Goal: Complete application form

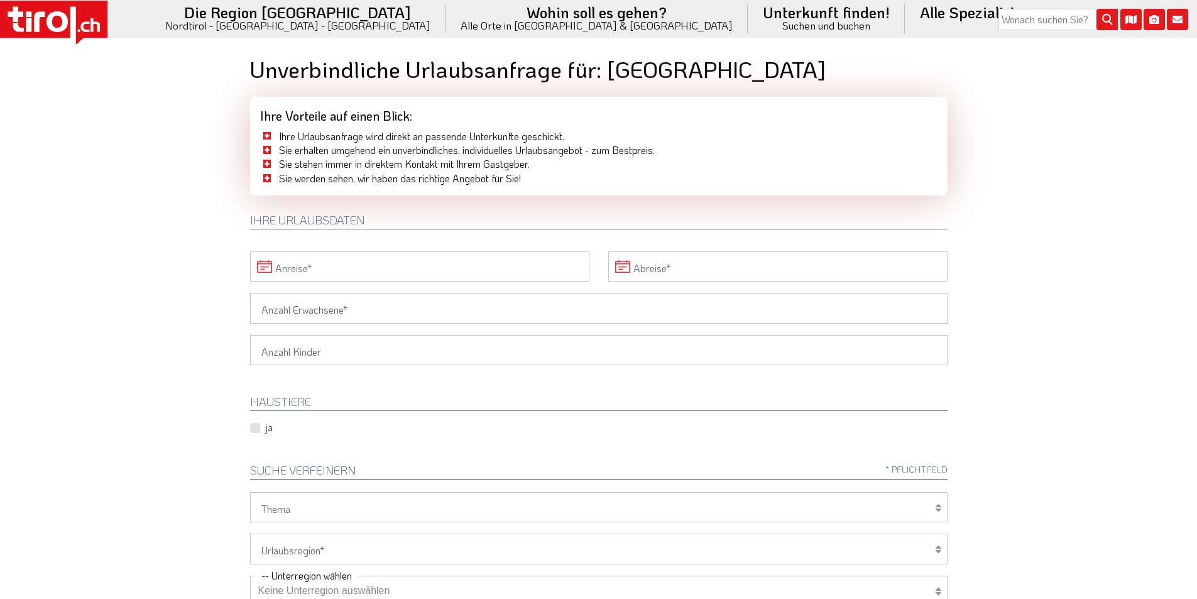
click at [381, 259] on input "Anreise" at bounding box center [419, 266] width 339 height 30
click at [634, 294] on span at bounding box center [627, 293] width 21 height 21
click at [592, 332] on span "4" at bounding box center [595, 334] width 24 height 24
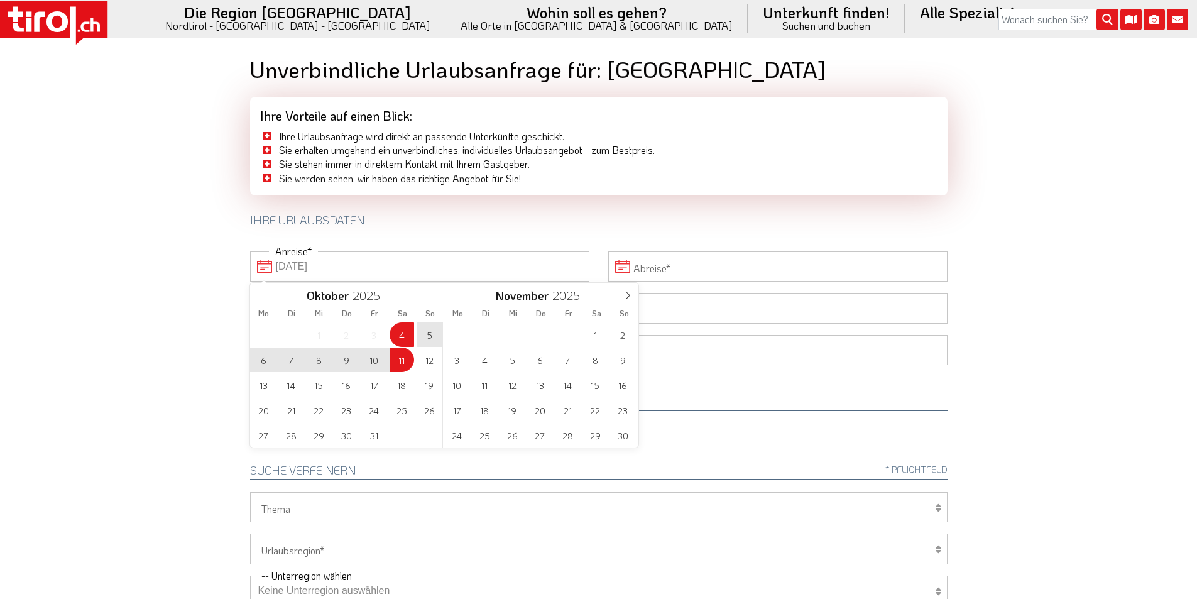
click at [398, 362] on span "11" at bounding box center [401, 359] width 24 height 24
type input "04-10-2025"
type input "11-10-2025"
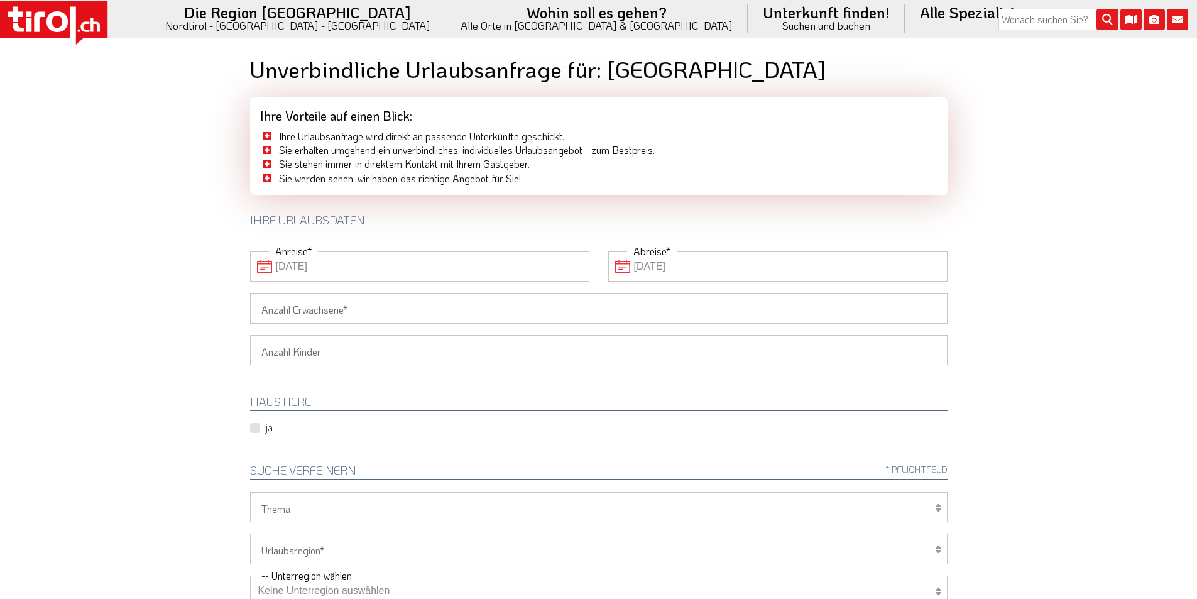
drag, startPoint x: 318, startPoint y: 307, endPoint x: 273, endPoint y: 307, distance: 44.6
click at [314, 307] on input "Anzahl Erwachsene" at bounding box center [598, 308] width 697 height 30
type input "2"
click at [167, 303] on body ".st0{fill:#FFFFFF}.st1{fill:#E31017} Die Region Tirol Nordtirol - Südtirol - Os…" at bounding box center [598, 299] width 1197 height 599
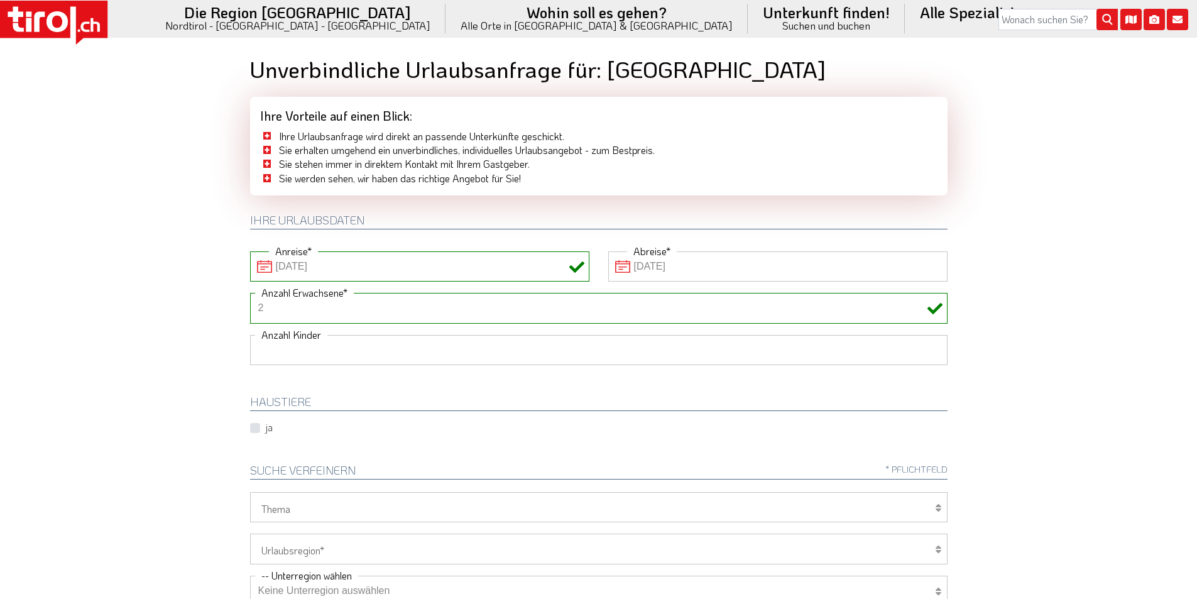
click at [277, 353] on select "1 2 3 4 5 6" at bounding box center [598, 350] width 697 height 30
select select "2"
click at [250, 335] on select "1 2 3 4 5 6" at bounding box center [598, 350] width 697 height 30
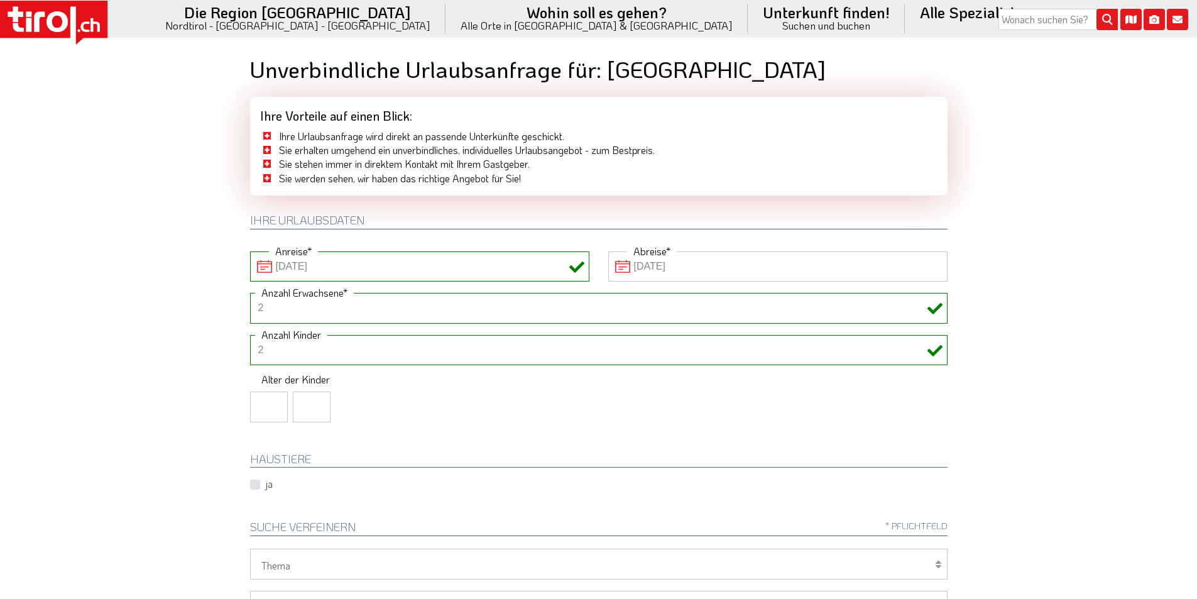
click at [253, 413] on input "number" at bounding box center [269, 406] width 38 height 30
type input "11"
click at [128, 357] on body ".st0{fill:#FFFFFF}.st1{fill:#E31017} Die Region Tirol Nordtirol - Südtirol - Os…" at bounding box center [598, 299] width 1197 height 599
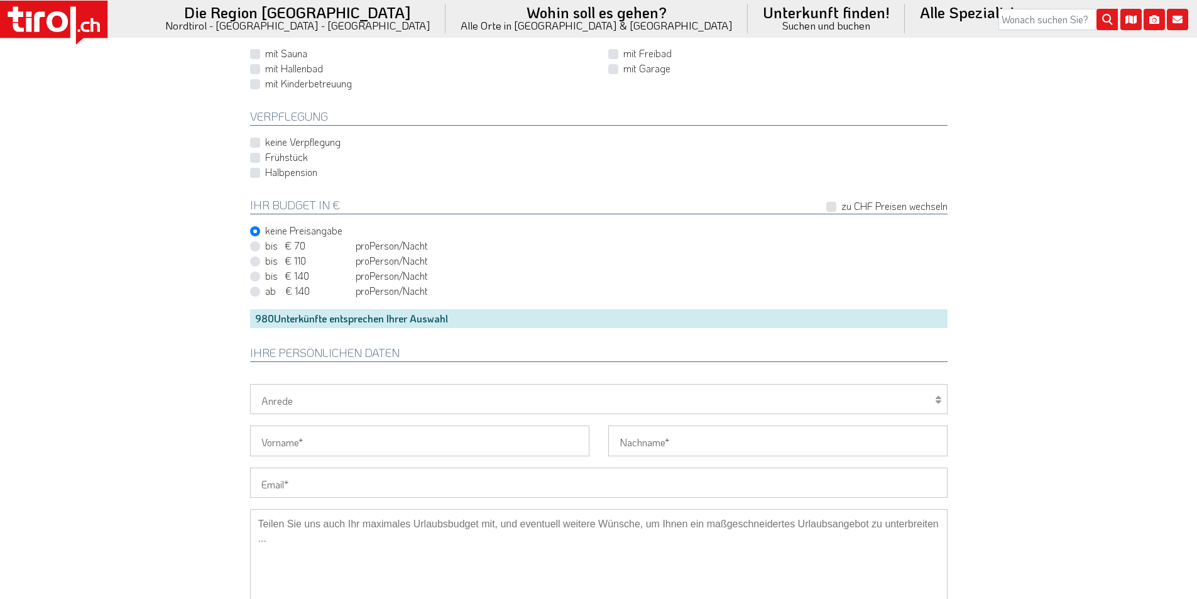
scroll to position [942, 0]
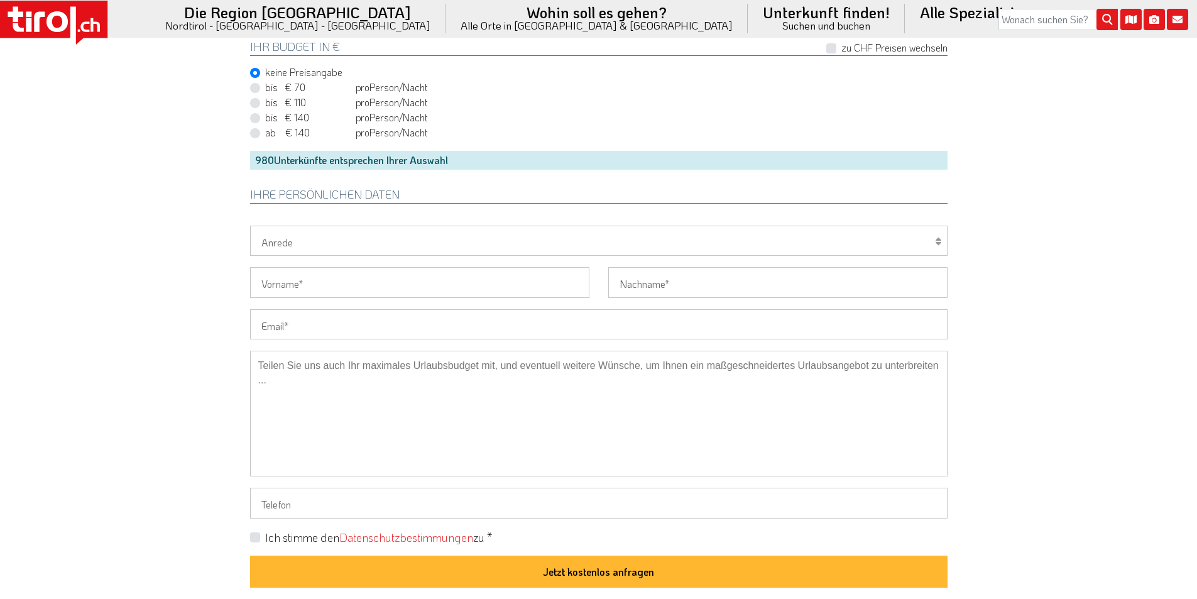
click at [281, 322] on input "Email" at bounding box center [598, 324] width 697 height 30
paste input "ti.ge@web.de"
type input "ti.ge@web.de"
drag, startPoint x: 144, startPoint y: 312, endPoint x: 211, endPoint y: 322, distance: 68.1
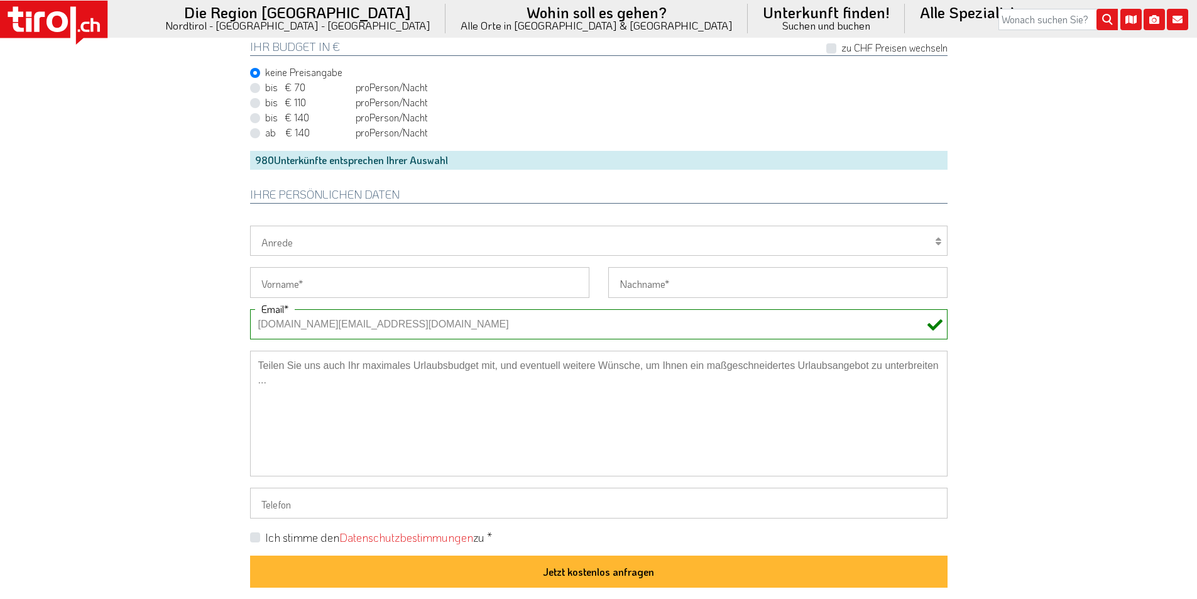
drag, startPoint x: 274, startPoint y: 321, endPoint x: 213, endPoint y: 320, distance: 61.6
click at [290, 237] on select "Herr Frau Familie" at bounding box center [598, 240] width 697 height 30
select select "Frau"
click at [250, 225] on select "Herr Frau Familie" at bounding box center [598, 240] width 697 height 30
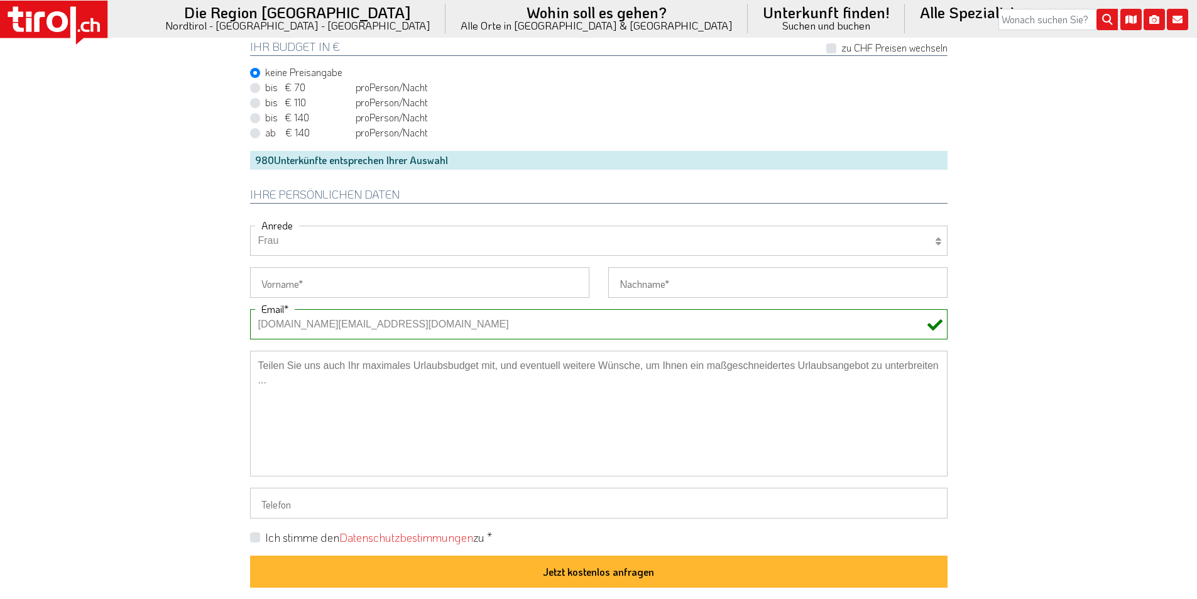
click at [269, 291] on input "Vorname" at bounding box center [419, 282] width 339 height 30
paste input "Tina"
type input "Tina"
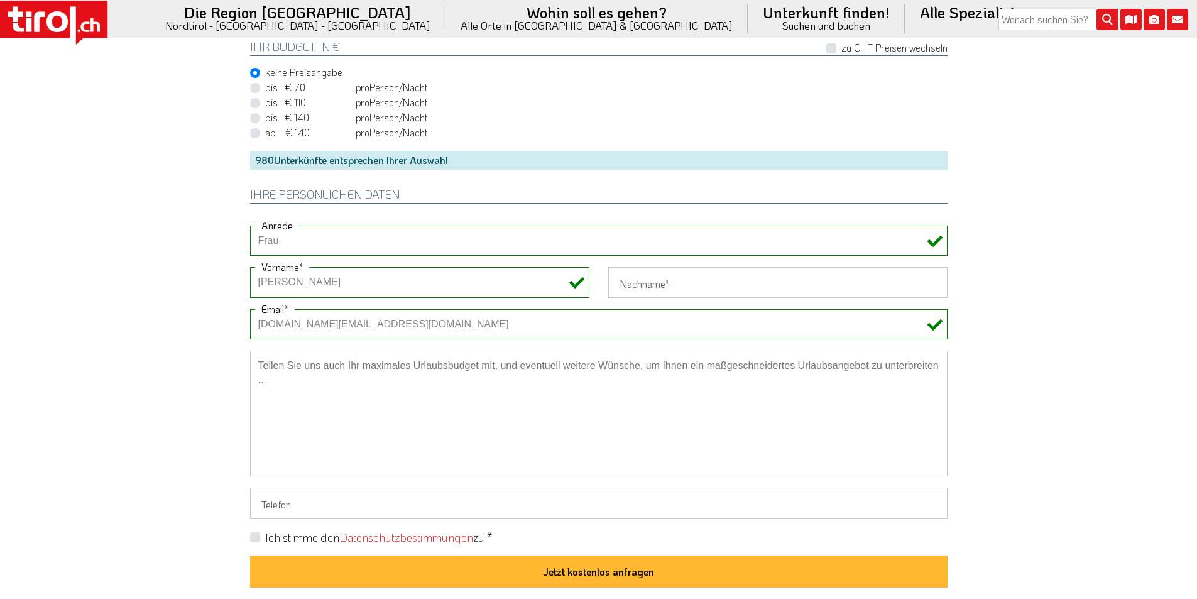
drag, startPoint x: 154, startPoint y: 274, endPoint x: 313, endPoint y: 11, distance: 307.8
click at [655, 283] on input "Nachname" at bounding box center [777, 282] width 339 height 30
paste input "Hoffmann"
type input "Hoffmann"
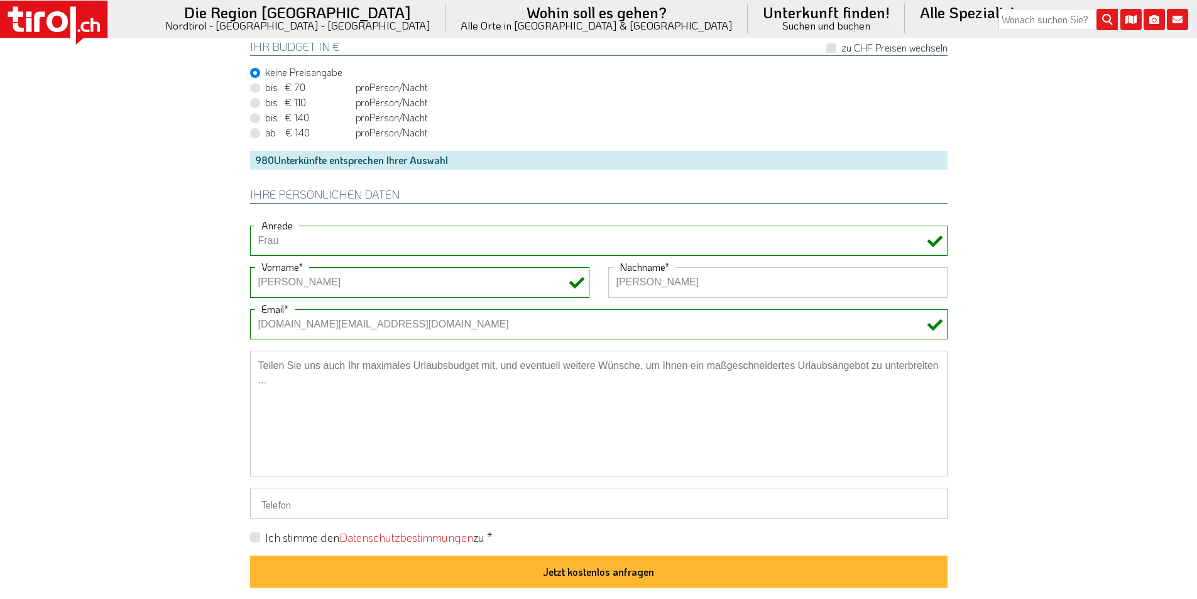
click at [598, 133] on div "ab € 140 ab CHF 131 pro Person Einheit /Nacht" at bounding box center [598, 133] width 697 height 15
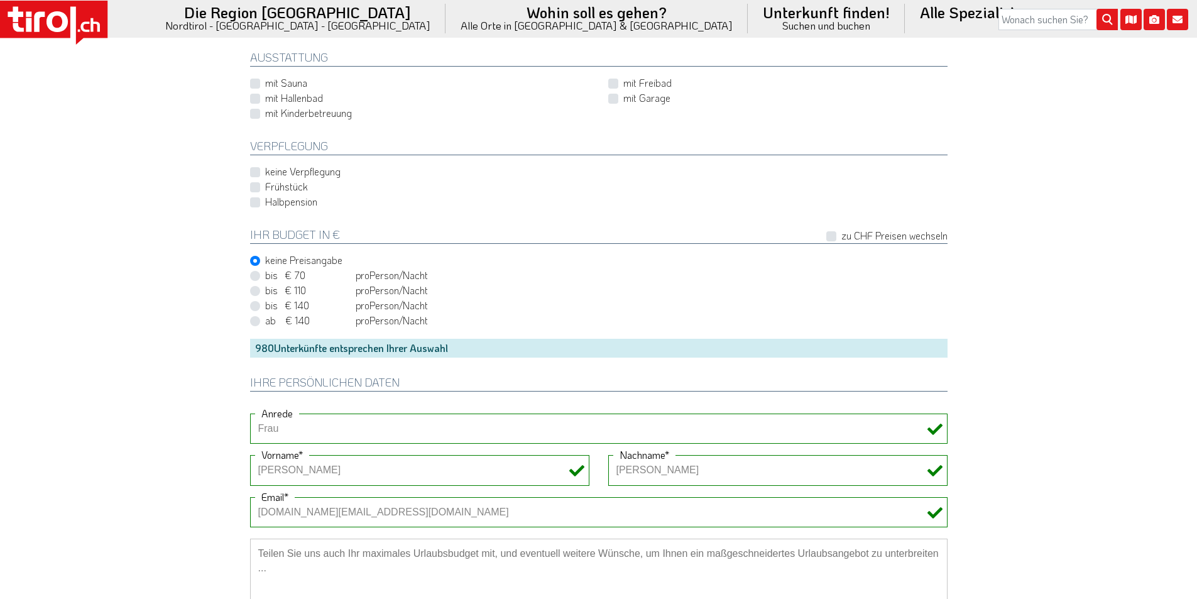
scroll to position [754, 0]
click at [265, 203] on label "Halbpension" at bounding box center [291, 202] width 52 height 14
click at [256, 203] on input "Halbpension" at bounding box center [601, 202] width 697 height 8
checkbox input "true"
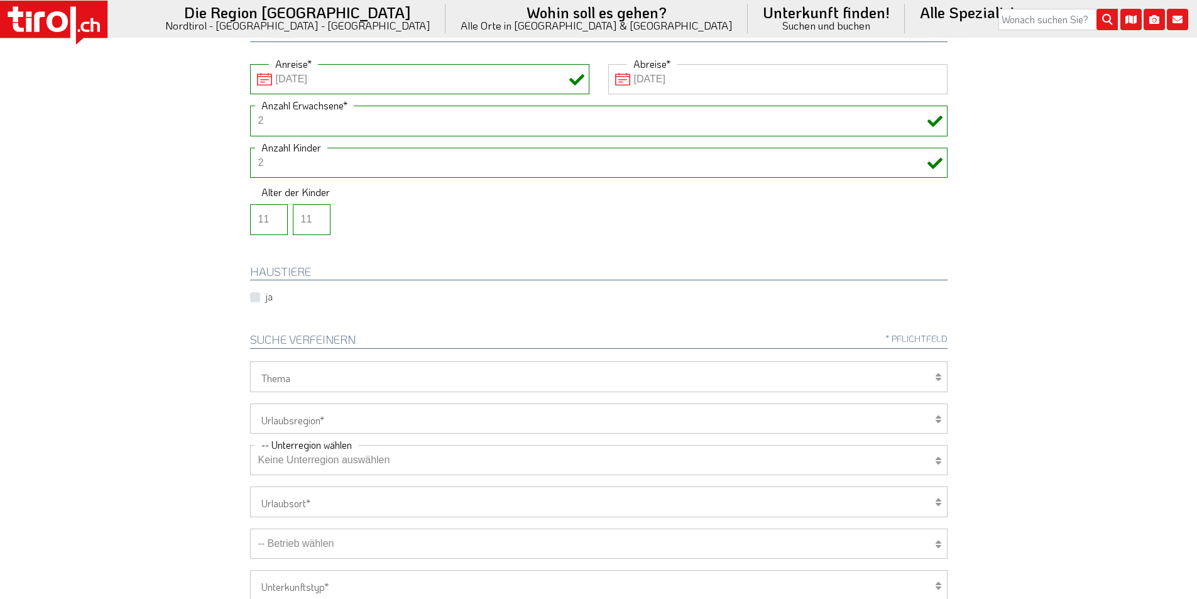
scroll to position [314, 0]
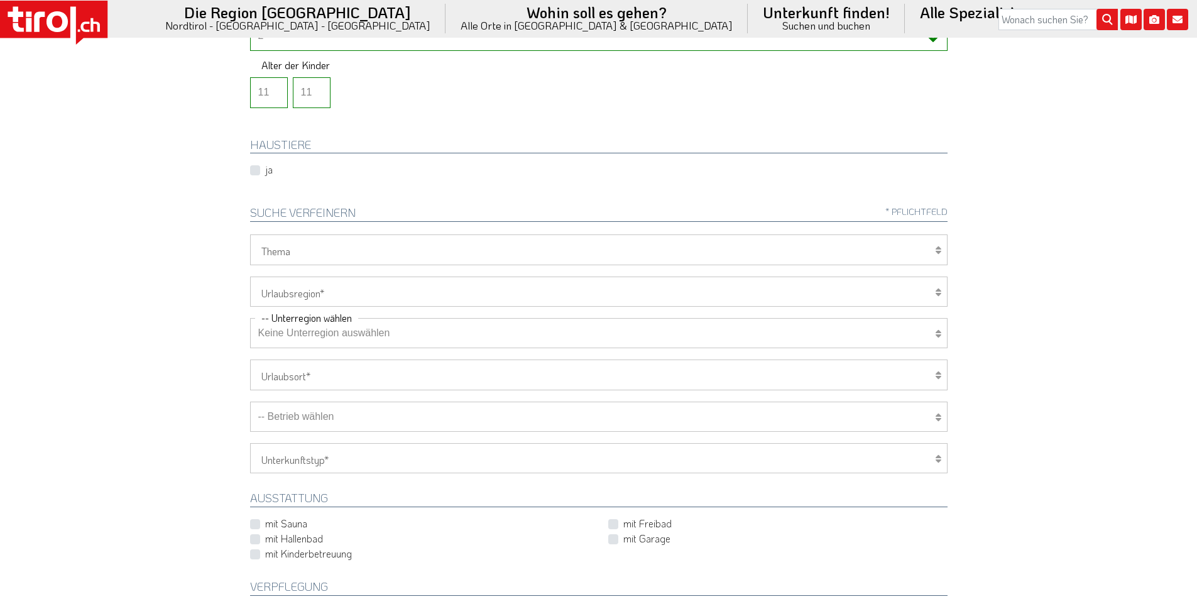
click at [312, 291] on select "Tirol/Nordtirol Osttirol Südtirol Tirols Nachbarn" at bounding box center [598, 291] width 697 height 30
select select "7272"
click at [250, 276] on select "Tirol/Nordtirol Osttirol Südtirol Tirols Nachbarn" at bounding box center [598, 291] width 697 height 30
click at [281, 340] on select "Keine Unterregion auswählen Achensee Alpbachtal & Tiroler Seenland Arlberg Feri…" at bounding box center [598, 333] width 697 height 30
select select "7278"
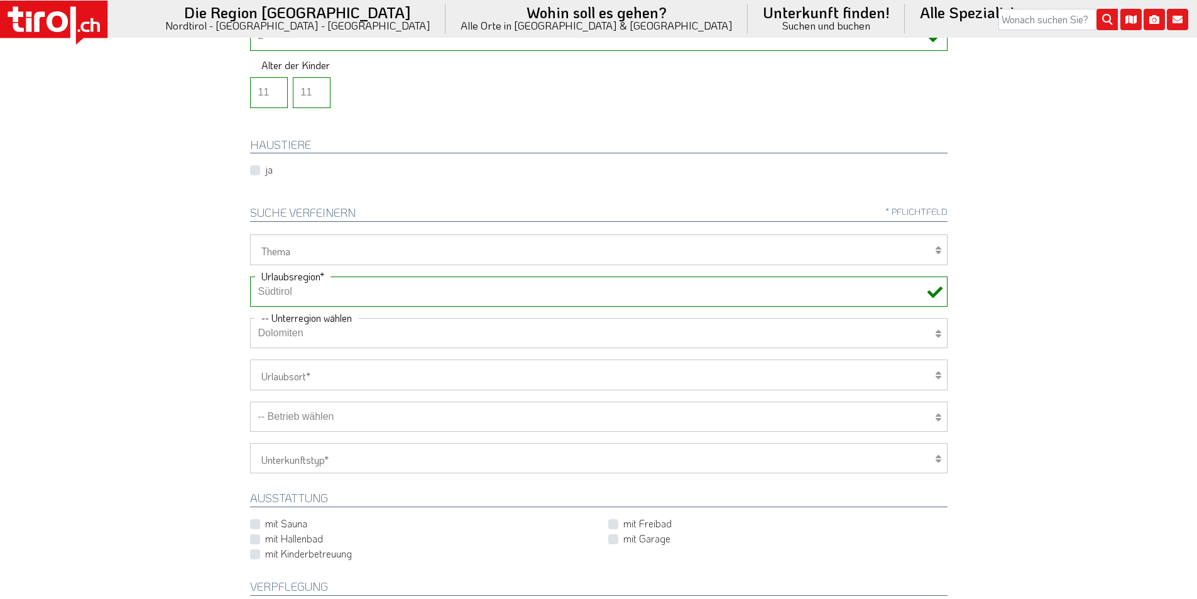
click at [250, 318] on select "Keine Unterregion auswählen Achensee Alpbachtal & Tiroler Seenland Arlberg Feri…" at bounding box center [598, 333] width 697 height 30
click at [303, 247] on select "Wellness Mountainbiken/Radfahren Familie Wandern Sport Skifahren Motorrad Golf" at bounding box center [598, 249] width 697 height 30
select select "7375"
click at [250, 234] on select "Wellness Mountainbiken/Radfahren Familie Wandern Sport Skifahren Motorrad Golf" at bounding box center [598, 249] width 697 height 30
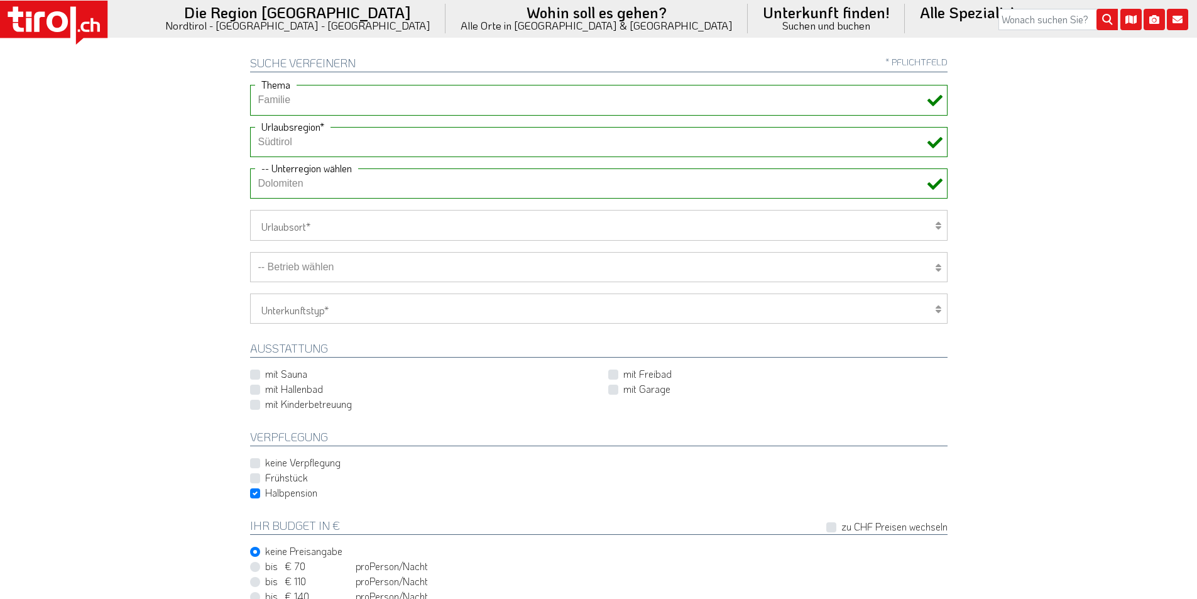
scroll to position [503, 0]
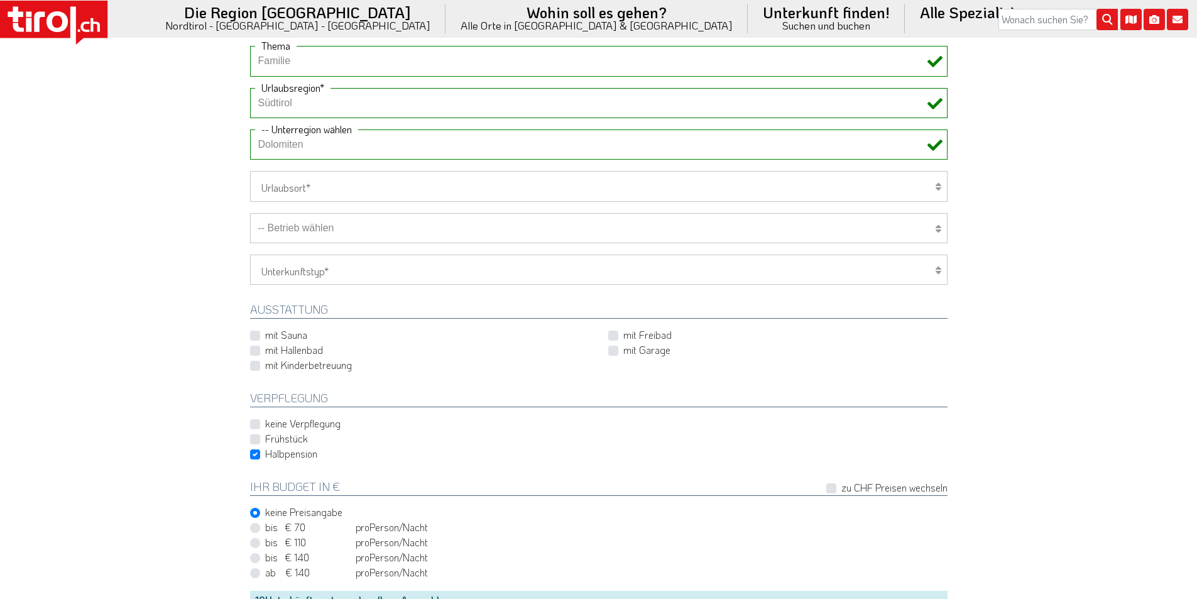
click at [361, 231] on select "-- Betrieb wählen ABINEA Dolomiti Romantic SPA Hotel Aktivhotel Waldhof - Oetz …" at bounding box center [598, 228] width 697 height 30
select select "29489"
click at [250, 213] on select "-- Betrieb wählen ABINEA Dolomiti Romantic SPA Hotel Aktivhotel Waldhof - Oetz …" at bounding box center [598, 228] width 697 height 30
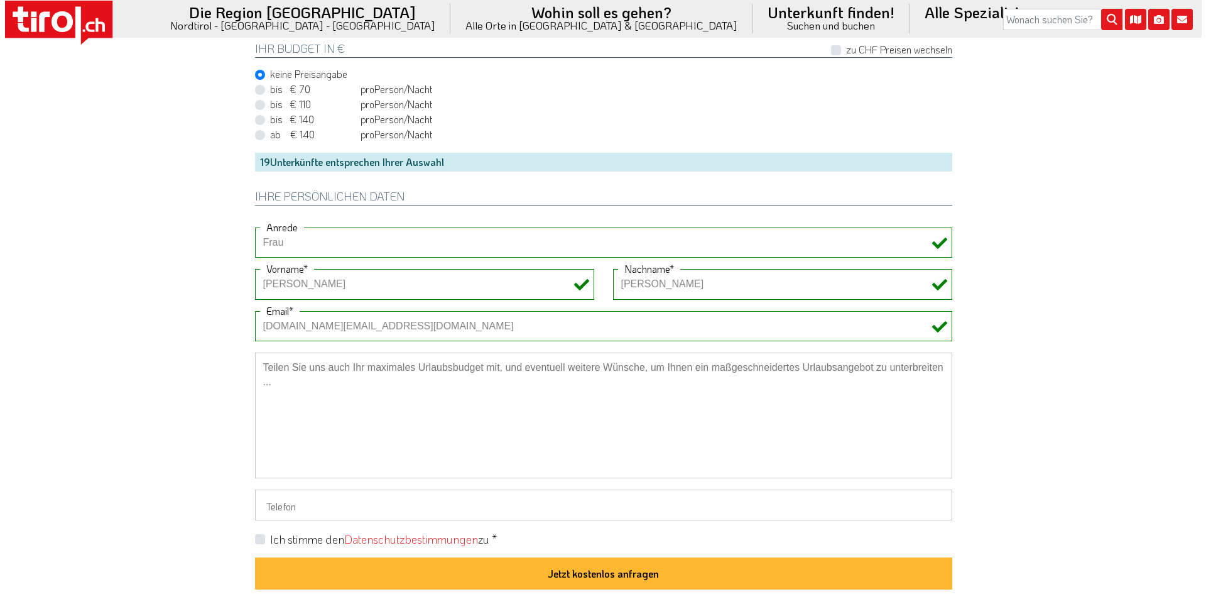
scroll to position [942, 0]
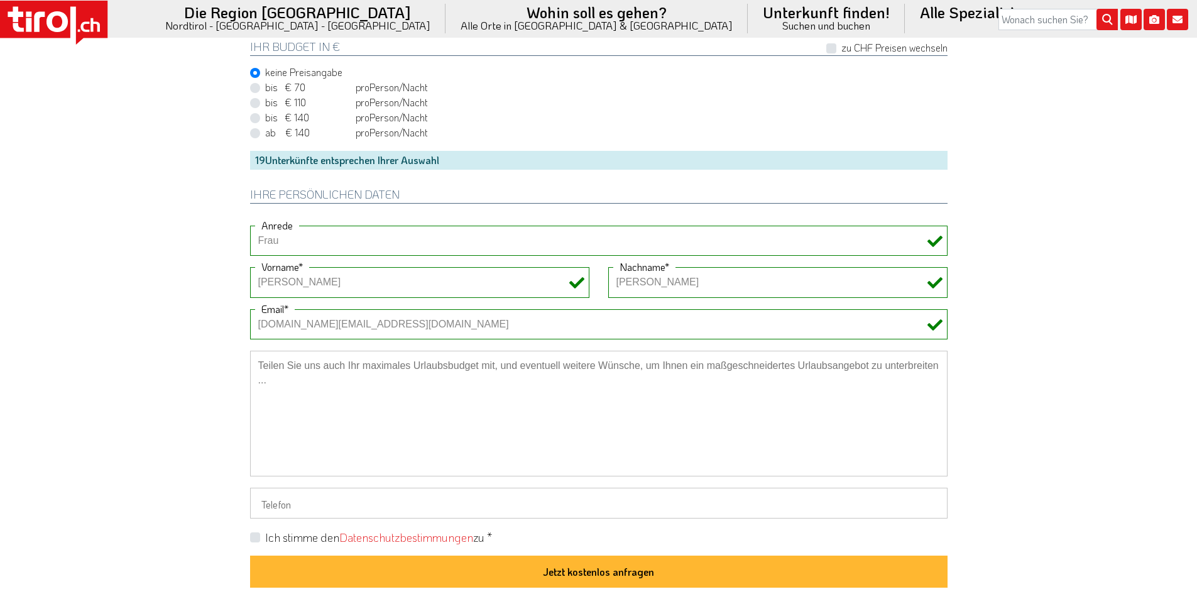
click at [265, 531] on label "Ich stimme den Datenschutzbestimmungen zu *" at bounding box center [378, 538] width 227 height 16
click at [254, 532] on input "Ich stimme den Datenschutzbestimmungen zu *" at bounding box center [601, 536] width 697 height 8
checkbox input "true"
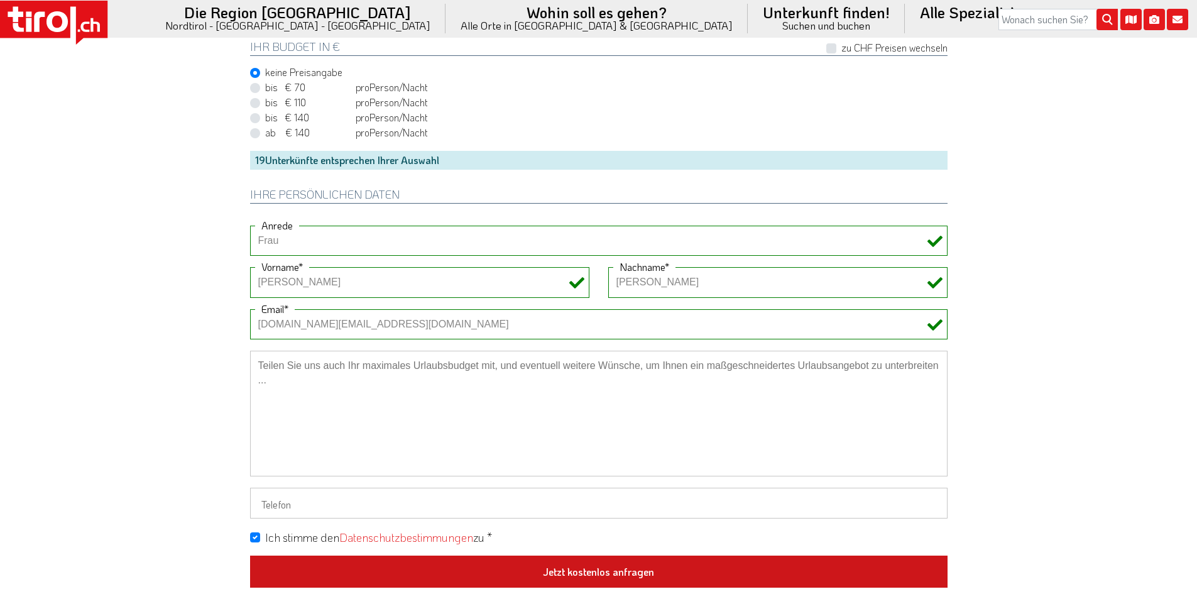
click at [575, 577] on button "Jetzt kostenlos anfragen" at bounding box center [598, 571] width 697 height 33
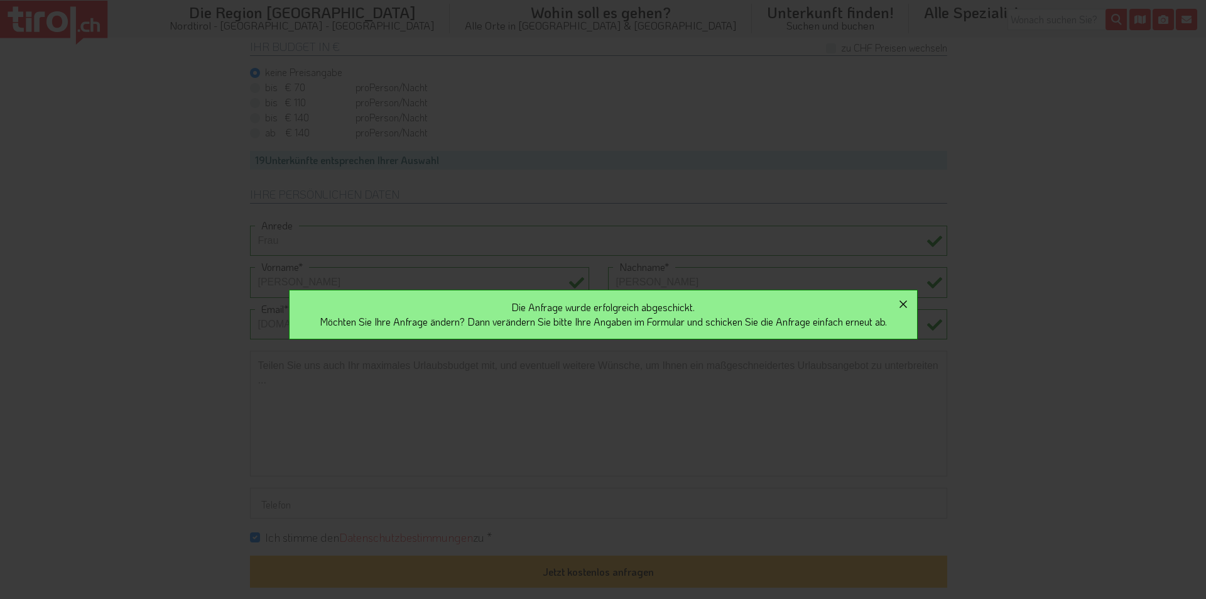
click at [911, 302] on icon "button" at bounding box center [903, 303] width 15 height 15
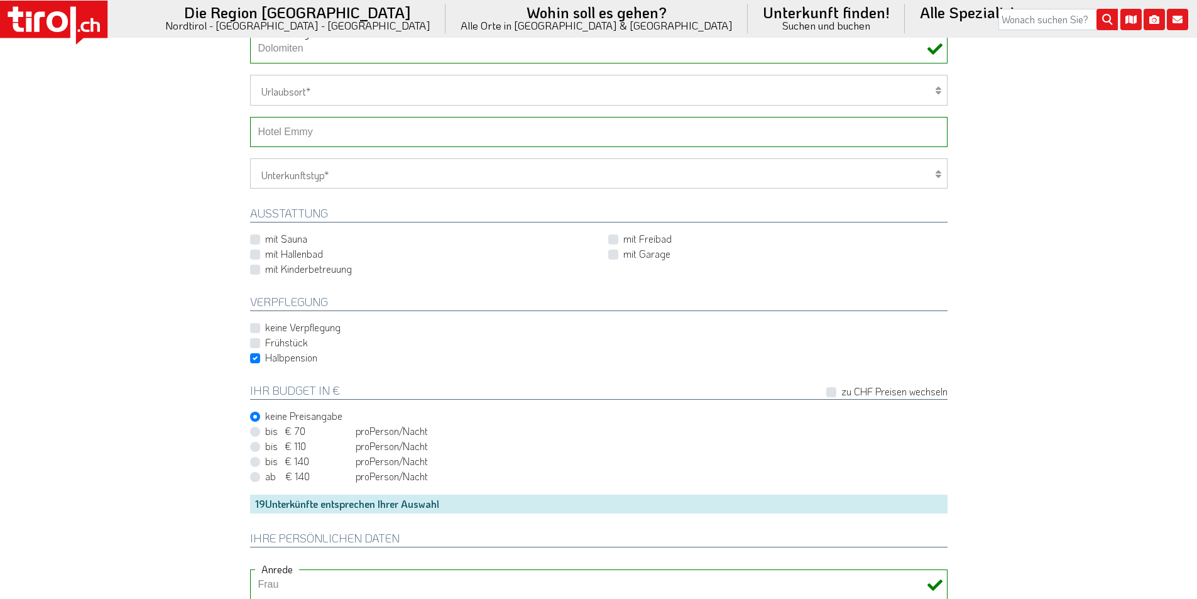
scroll to position [565, 0]
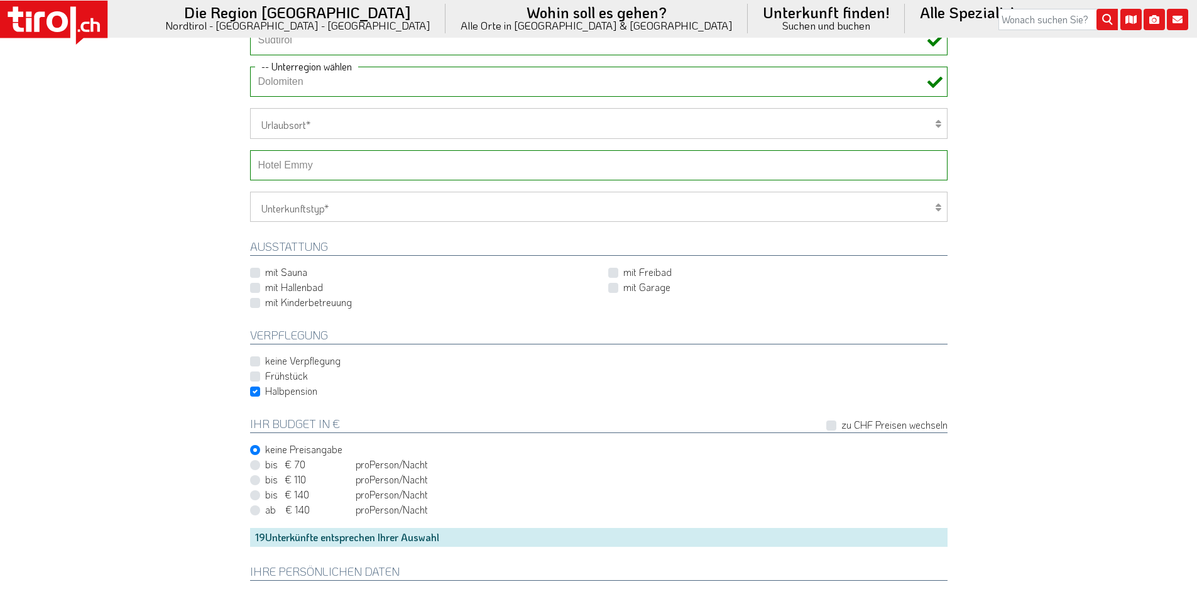
click at [305, 166] on select "-- Betrieb wählen ABINEA Dolomiti Romantic SPA Hotel Aktivhotel Waldhof - Oetz …" at bounding box center [598, 165] width 697 height 30
click at [250, 150] on select "-- Betrieb wählen ABINEA Dolomiti Romantic SPA Hotel Aktivhotel Waldhof - Oetz …" at bounding box center [598, 165] width 697 height 30
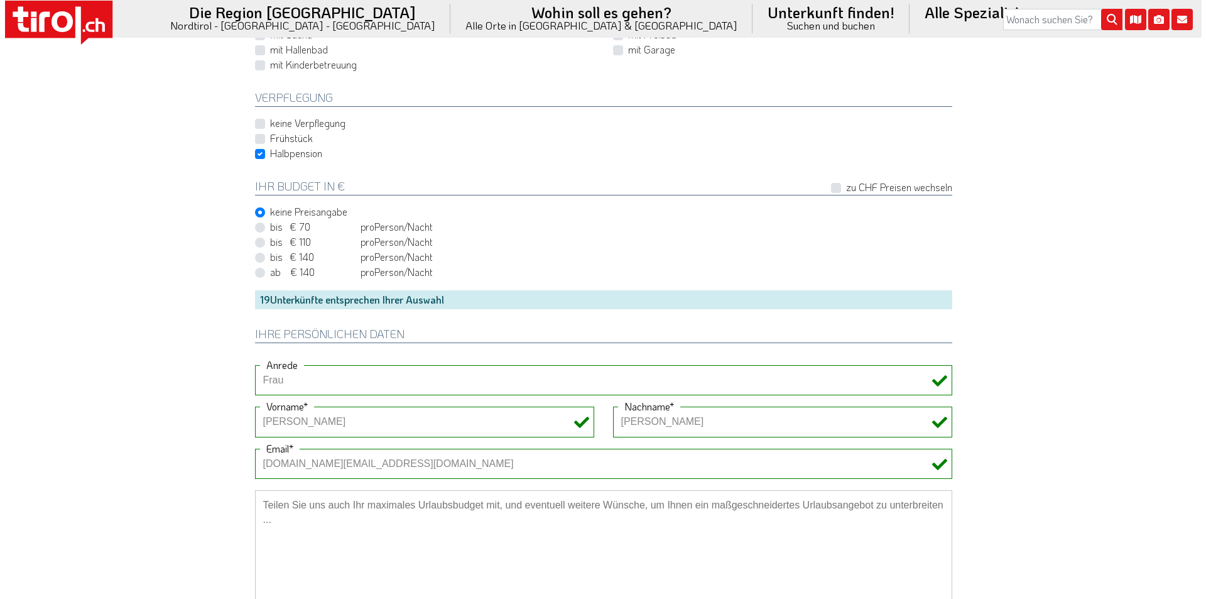
scroll to position [1005, 0]
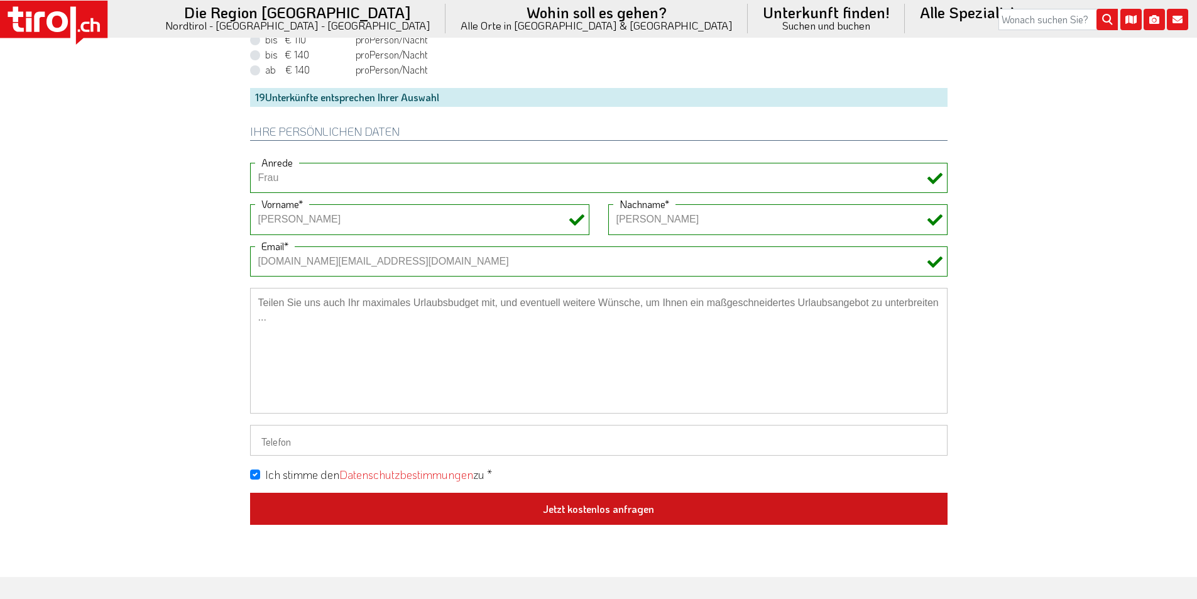
click at [594, 504] on button "Jetzt kostenlos anfragen" at bounding box center [598, 508] width 697 height 33
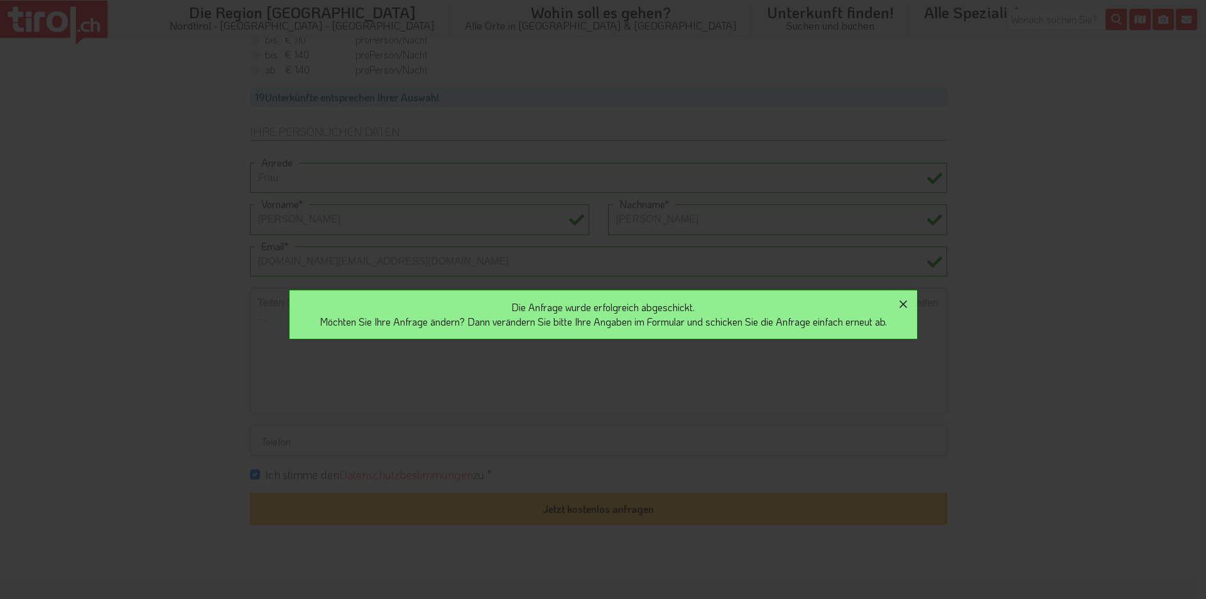
click at [908, 301] on icon "button" at bounding box center [903, 303] width 15 height 15
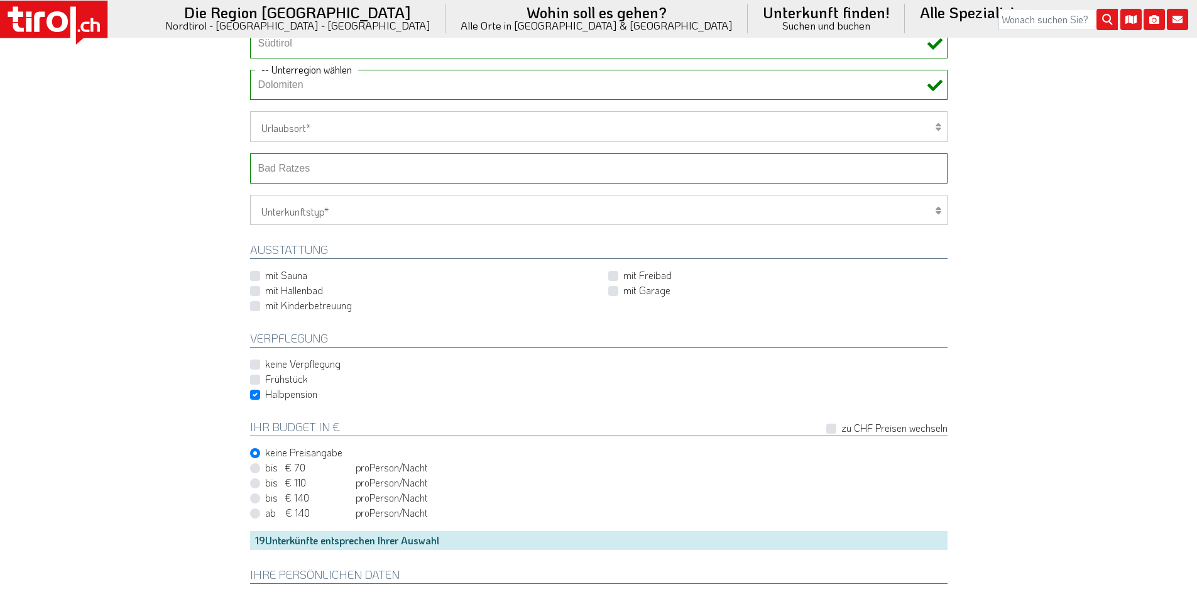
scroll to position [440, 0]
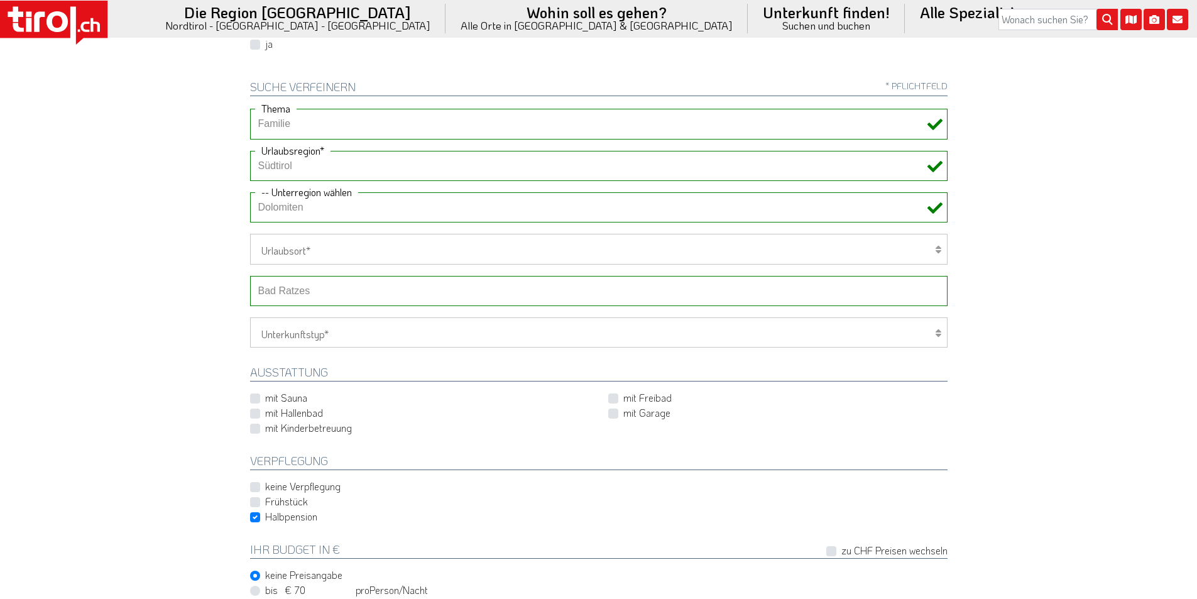
click at [290, 287] on select "-- Betrieb wählen ABINEA Dolomiti Romantic SPA Hotel Aktivhotel Waldhof - Oetz …" at bounding box center [598, 291] width 697 height 30
select select "13364"
click at [250, 276] on select "-- Betrieb wählen ABINEA Dolomiti Romantic SPA Hotel Aktivhotel Waldhof - Oetz …" at bounding box center [598, 291] width 697 height 30
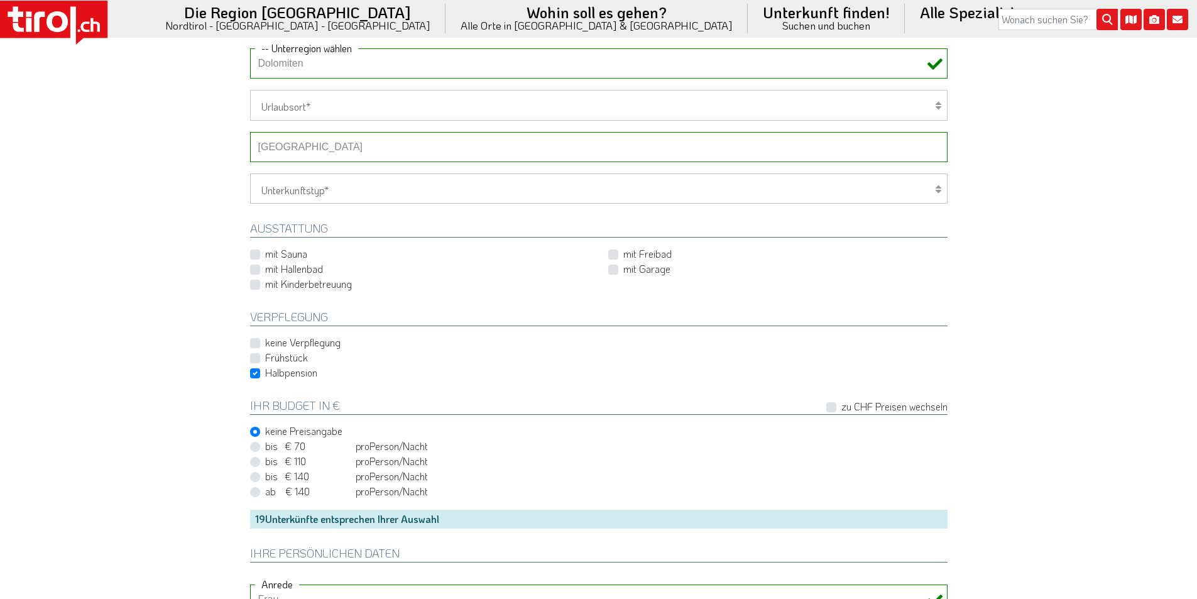
scroll to position [942, 0]
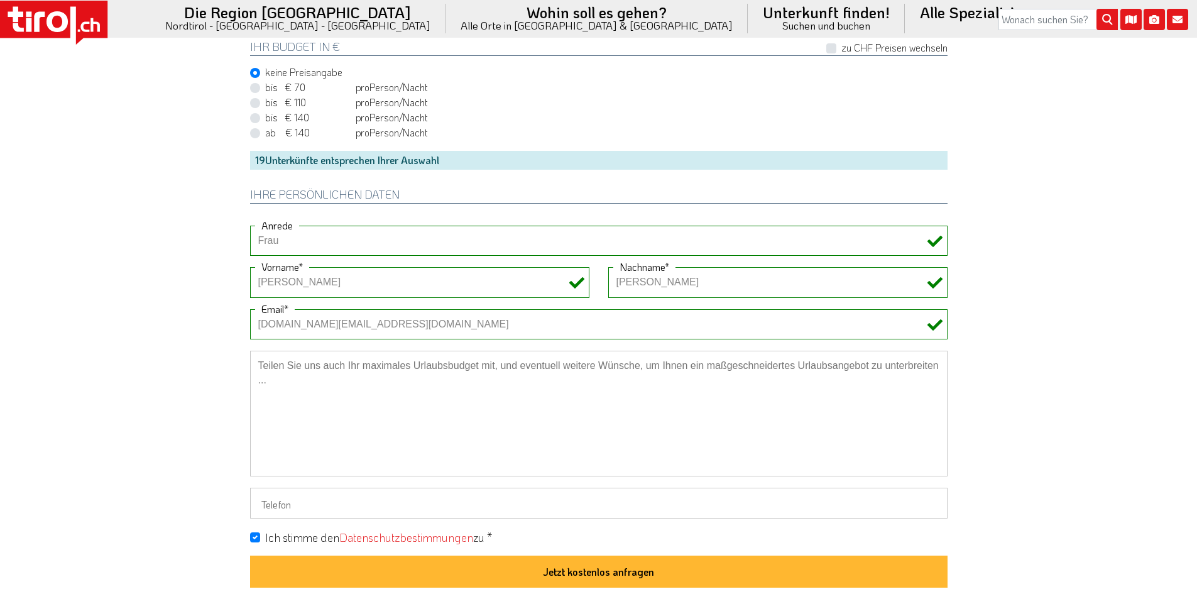
click at [84, 19] on icon at bounding box center [53, 23] width 107 height 44
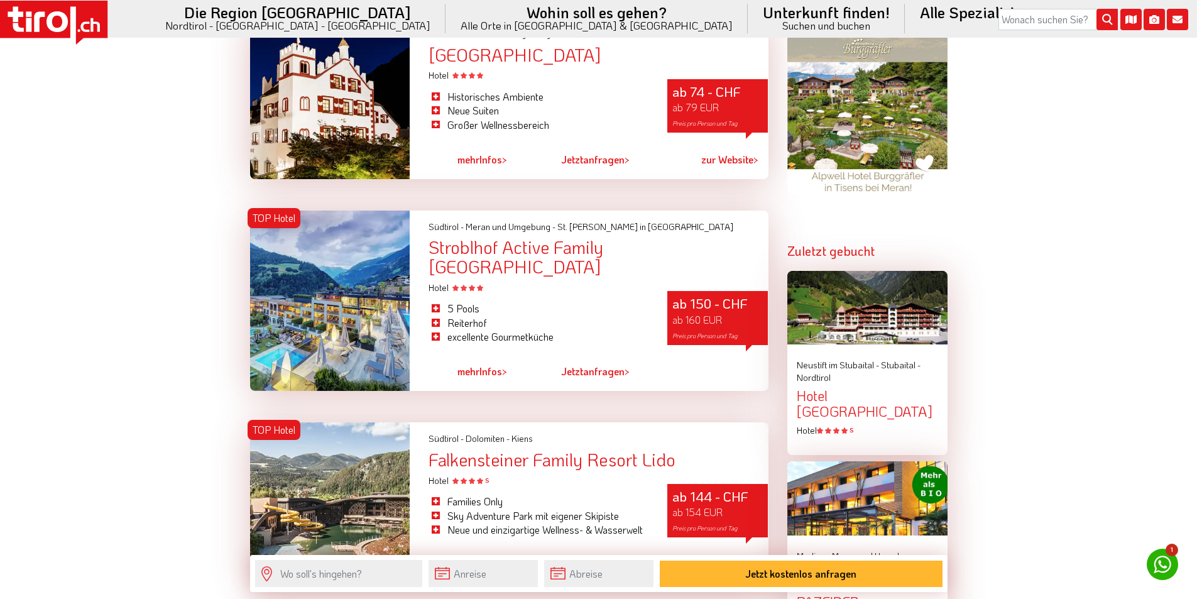
scroll to position [1382, 0]
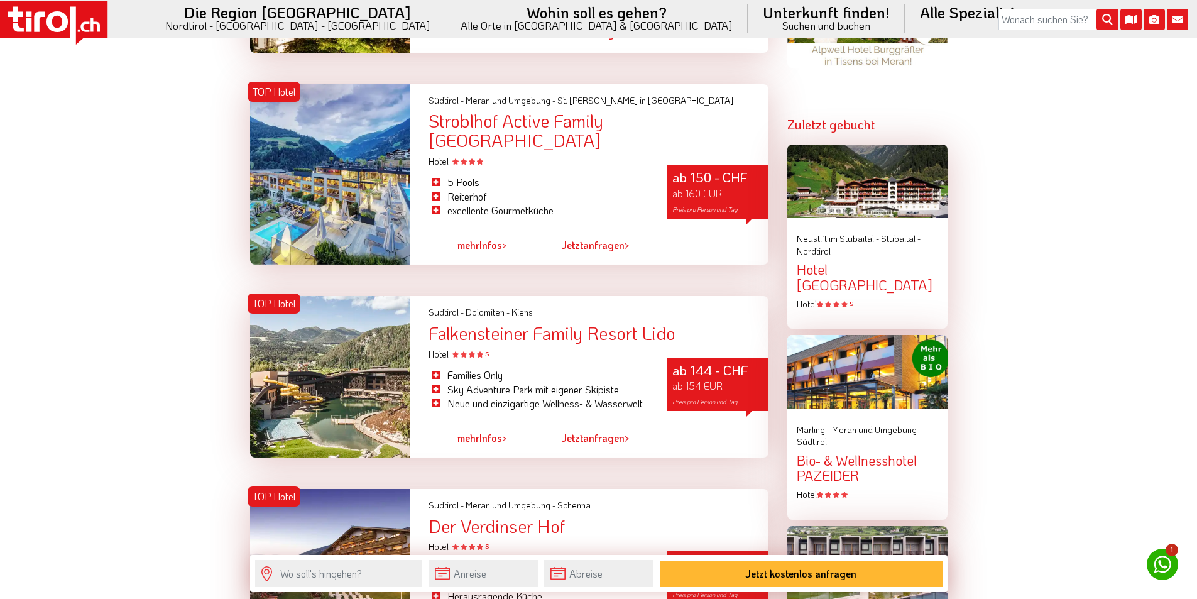
click at [57, 24] on icon at bounding box center [57, 22] width 10 height 13
